Goal: Task Accomplishment & Management: Use online tool/utility

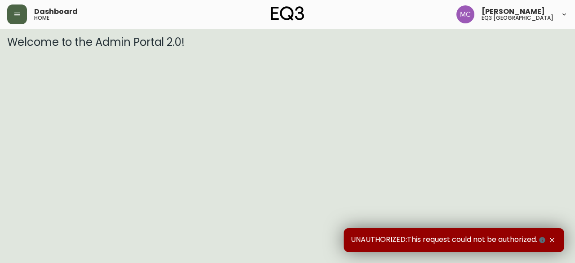
click at [14, 13] on icon "button" at bounding box center [16, 14] width 7 height 7
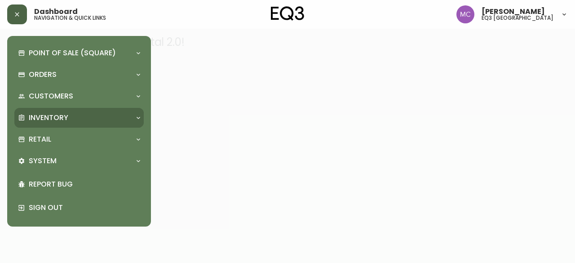
click at [47, 111] on div "Inventory" at bounding box center [78, 118] width 129 height 20
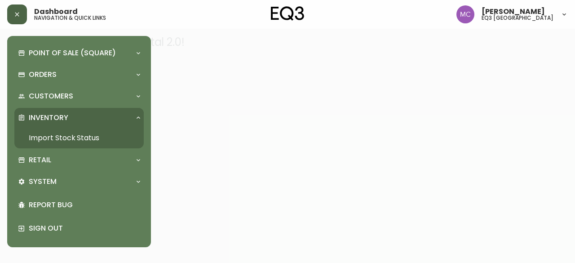
click at [61, 142] on link "Import Stock Status" at bounding box center [78, 138] width 129 height 21
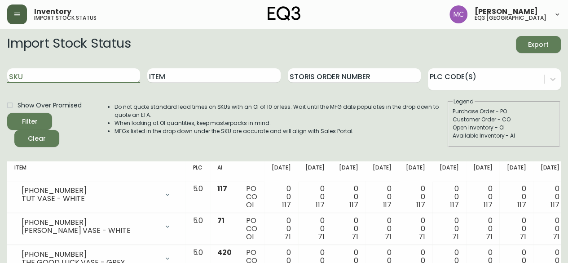
click at [48, 71] on input "SKU" at bounding box center [73, 75] width 133 height 14
paste input "[PHONE_NUMBER]"
click at [7, 113] on button "Filter" at bounding box center [29, 121] width 45 height 17
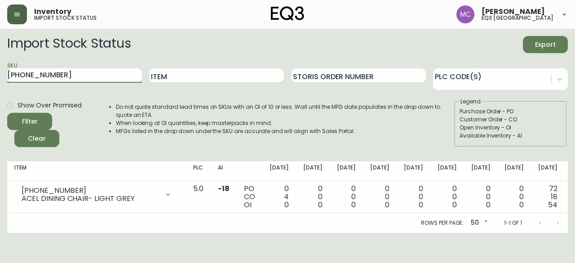
drag, startPoint x: 58, startPoint y: 76, endPoint x: 0, endPoint y: 74, distance: 58.0
click at [0, 74] on main "Import Stock Status Export SKU [PHONE_NUMBER] Item Storis Order Number PLC Code…" at bounding box center [287, 131] width 575 height 204
click at [549, 128] on div "Open Inventory - OI" at bounding box center [511, 128] width 102 height 8
drag, startPoint x: 60, startPoint y: 74, endPoint x: 0, endPoint y: 68, distance: 60.5
click at [0, 68] on main "Import Stock Status Export SKU [PHONE_NUMBER] Item Storis Order Number PLC Code…" at bounding box center [287, 131] width 575 height 204
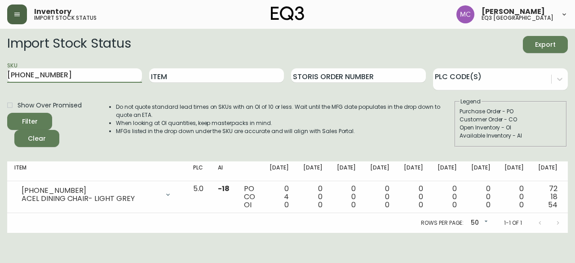
type input "3"
type input "[PHONE_NUMBER]"
click at [7, 113] on button "Filter" at bounding box center [29, 121] width 45 height 17
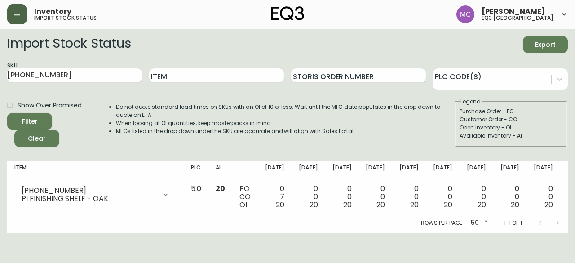
click at [541, 115] on div "Purchase Order - PO" at bounding box center [511, 111] width 102 height 8
